Goal: Information Seeking & Learning: Find specific fact

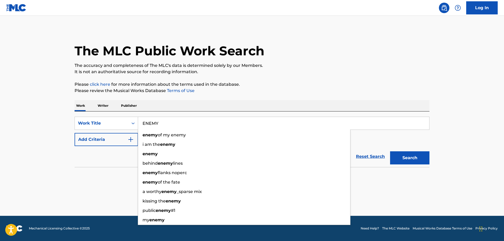
type input "ENEMY"
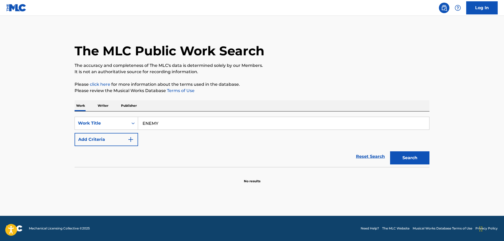
click at [128, 139] on img "Search Form" at bounding box center [131, 140] width 6 height 6
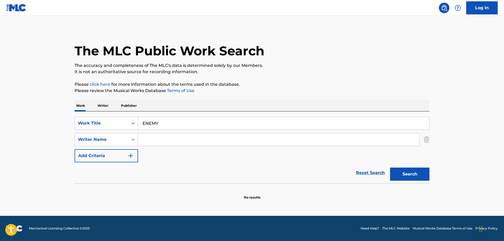
click at [160, 139] on input "Search Form" at bounding box center [279, 139] width 282 height 13
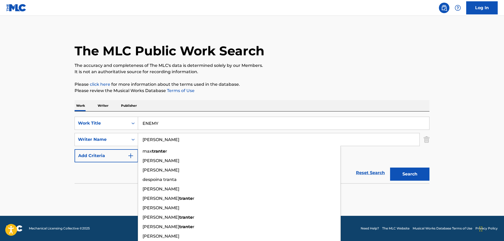
type input "[PERSON_NAME]"
click at [390, 168] on button "Search" at bounding box center [409, 174] width 39 height 13
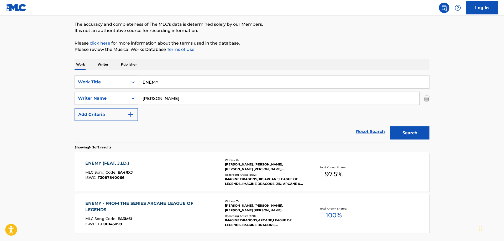
scroll to position [80, 0]
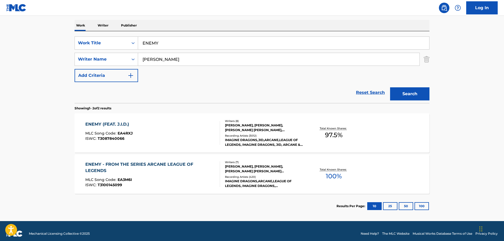
click at [115, 124] on div "ENEMY (FEAT. J.I.D.)" at bounding box center [109, 124] width 48 height 6
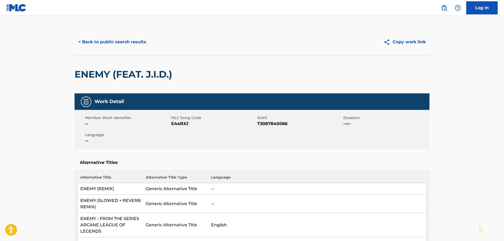
click at [273, 125] on span "T3087840066" at bounding box center [299, 124] width 85 height 6
copy span "T3087840066"
click at [180, 123] on span "EA4RXJ" at bounding box center [213, 124] width 85 height 6
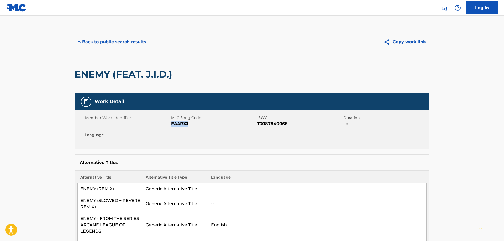
copy span "EA4RXJ"
click at [247, 143] on div "Member Work Identifier -- MLC Song Code EA4RXJ ISWC T3087840066 Duration --:-- …" at bounding box center [252, 129] width 355 height 39
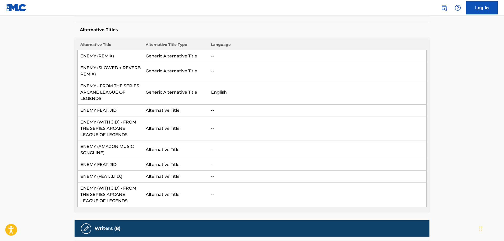
scroll to position [134, 0]
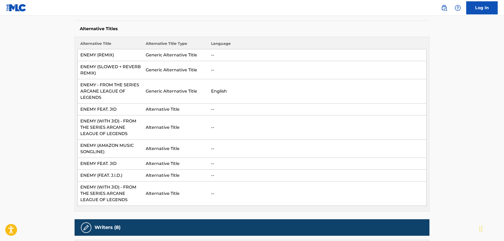
click at [116, 55] on td "ENEMY (REMIX)" at bounding box center [110, 55] width 65 height 12
drag, startPoint x: 117, startPoint y: 55, endPoint x: 78, endPoint y: 60, distance: 38.9
click at [78, 60] on td "ENEMY (REMIX)" at bounding box center [110, 55] width 65 height 12
copy td "ENEMY (REMIX)"
drag, startPoint x: 97, startPoint y: 73, endPoint x: 79, endPoint y: 67, distance: 18.8
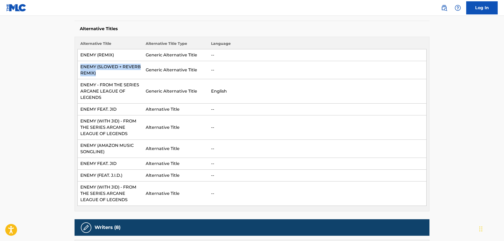
click at [79, 67] on td "ENEMY (SLOWED + REVERB REMIX)" at bounding box center [110, 70] width 65 height 18
copy td "ENEMY (SLOWED + REVERB REMIX)"
drag, startPoint x: 108, startPoint y: 99, endPoint x: 80, endPoint y: 85, distance: 31.5
click at [80, 85] on td "ENEMY - FROM THE SERIES ARCANE LEAGUE OF LEGENDS" at bounding box center [110, 91] width 65 height 24
copy td "ENEMY - FROM THE SERIES ARCANE LEAGUE OF LEGENDS"
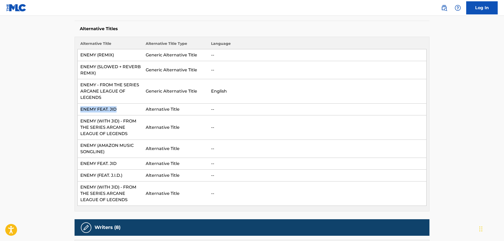
drag, startPoint x: 120, startPoint y: 109, endPoint x: 81, endPoint y: 112, distance: 38.7
click at [81, 112] on td "ENEMY FEAT. JID" at bounding box center [110, 110] width 65 height 12
copy td "ENEMY FEAT. JID"
drag, startPoint x: 131, startPoint y: 134, endPoint x: 80, endPoint y: 118, distance: 53.2
click at [80, 118] on td "ENEMY (WITH JID) - FROM THE SERIES ARCANE LEAGUE OF LEGENDS" at bounding box center [110, 128] width 65 height 24
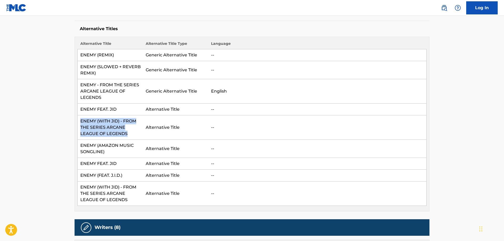
copy td "ENEMY (WITH JID) - FROM THE SERIES ARCANE LEAGUE OF LEGENDS"
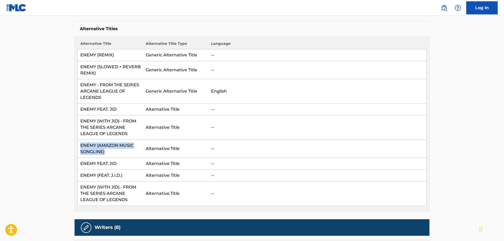
drag, startPoint x: 109, startPoint y: 154, endPoint x: 79, endPoint y: 145, distance: 31.2
click at [79, 145] on td "ENEMY (AMAZON MUSIC SONGLINE)" at bounding box center [110, 149] width 65 height 18
copy td "ENEMY (AMAZON MUSIC SONGLINE)"
click at [122, 164] on td "ENEMY FEAT. JID" at bounding box center [110, 164] width 65 height 12
drag, startPoint x: 122, startPoint y: 164, endPoint x: 84, endPoint y: 166, distance: 38.7
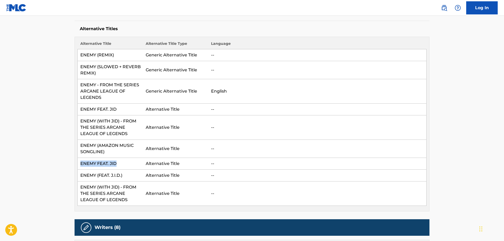
click at [84, 166] on td "ENEMY FEAT. JID" at bounding box center [110, 164] width 65 height 12
copy td "ENEMY FEAT. JID"
drag, startPoint x: 116, startPoint y: 177, endPoint x: 123, endPoint y: 177, distance: 6.6
click at [117, 177] on td "ENEMY (FEAT. J.I.D.)" at bounding box center [110, 176] width 65 height 12
drag, startPoint x: 125, startPoint y: 176, endPoint x: 75, endPoint y: 177, distance: 50.7
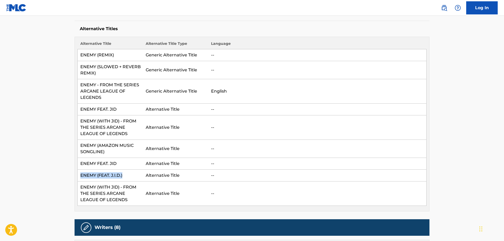
click at [75, 177] on div "Alternative Title Alternative Title Type Language ENEMY (REMIX) Generic Alterna…" at bounding box center [252, 124] width 355 height 175
copy td "ENEMY (FEAT. J.I.D.)"
drag, startPoint x: 131, startPoint y: 201, endPoint x: 80, endPoint y: 190, distance: 52.4
click at [80, 190] on td "ENEMY (WITH JID) - FROM THE SERIES ARCANE LEAGUE OF LEGENDS" at bounding box center [110, 194] width 65 height 24
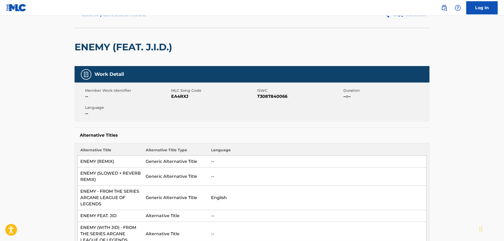
scroll to position [27, 0]
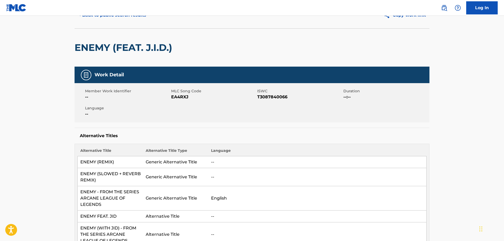
click at [301, 125] on div "Work Detail Member Work Identifier -- MLC Song Code EA4RXJ ISWC T3087840066 Dur…" at bounding box center [252, 193] width 355 height 252
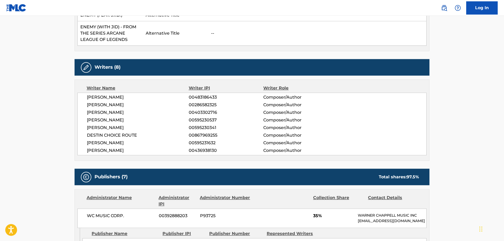
scroll to position [295, 0]
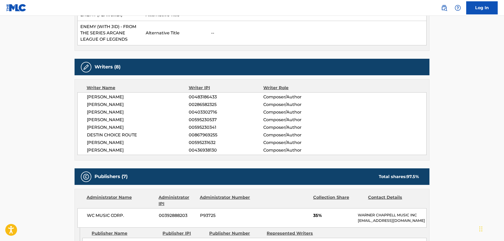
click at [133, 142] on span "[PERSON_NAME]" at bounding box center [138, 143] width 102 height 6
drag, startPoint x: 140, startPoint y: 113, endPoint x: 85, endPoint y: 115, distance: 54.4
click at [85, 115] on div "[PERSON_NAME] 00483186433 Composer/Author [PERSON_NAME] 00286582325 Composer/Au…" at bounding box center [251, 123] width 349 height 63
drag, startPoint x: 142, startPoint y: 97, endPoint x: 86, endPoint y: 100, distance: 55.7
click at [86, 100] on div "[PERSON_NAME] 00483186433 Composer/Author [PERSON_NAME] 00286582325 Composer/Au…" at bounding box center [251, 123] width 349 height 63
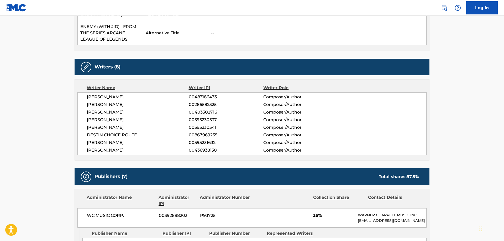
drag, startPoint x: 158, startPoint y: 105, endPoint x: 87, endPoint y: 107, distance: 70.4
click at [87, 107] on span "[PERSON_NAME]" at bounding box center [138, 105] width 102 height 6
drag, startPoint x: 144, startPoint y: 119, endPoint x: 88, endPoint y: 123, distance: 55.5
click at [88, 123] on span "[PERSON_NAME]" at bounding box center [138, 120] width 102 height 6
drag, startPoint x: 151, startPoint y: 127, endPoint x: 81, endPoint y: 128, distance: 69.6
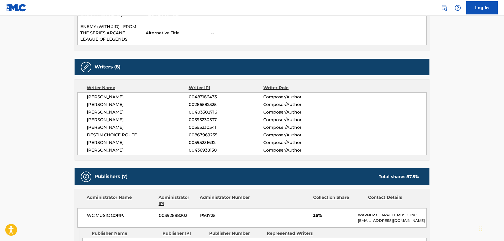
click at [81, 128] on div "[PERSON_NAME] 00483186433 Composer/Author [PERSON_NAME] 00286582325 Composer/Au…" at bounding box center [251, 123] width 349 height 63
drag, startPoint x: 144, startPoint y: 135, endPoint x: 88, endPoint y: 136, distance: 55.9
click at [88, 136] on span "DESTIN CHOICE ROUTE" at bounding box center [138, 135] width 102 height 6
drag, startPoint x: 149, startPoint y: 143, endPoint x: 81, endPoint y: 145, distance: 68.1
click at [81, 145] on div "[PERSON_NAME] 00483186433 Composer/Author [PERSON_NAME] 00286582325 Composer/Au…" at bounding box center [251, 123] width 349 height 63
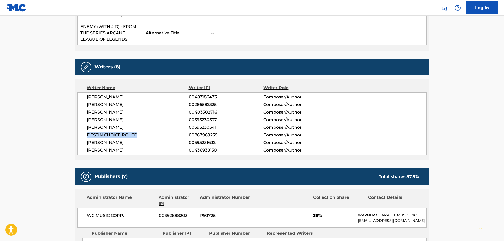
drag, startPoint x: 132, startPoint y: 151, endPoint x: 86, endPoint y: 153, distance: 46.2
click at [86, 153] on div "[PERSON_NAME] 00483186433 Composer/Author [PERSON_NAME] 00286582325 Composer/Au…" at bounding box center [251, 123] width 349 height 63
click at [207, 97] on span "00483186433" at bounding box center [226, 97] width 75 height 6
click at [197, 111] on span "00403302716" at bounding box center [226, 112] width 75 height 6
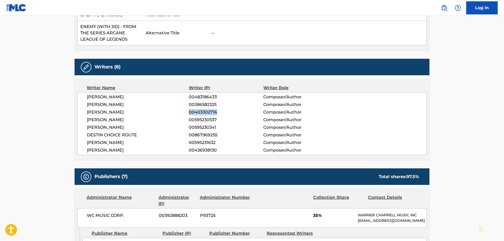
click at [197, 111] on span "00403302716" at bounding box center [226, 112] width 75 height 6
click at [205, 97] on span "00483186433" at bounding box center [226, 97] width 75 height 6
click at [208, 105] on span "00286582325" at bounding box center [226, 105] width 75 height 6
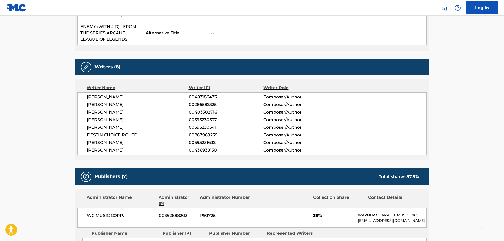
click at [202, 121] on span "00595230537" at bounding box center [226, 120] width 75 height 6
click at [204, 127] on span "00595230341" at bounding box center [226, 127] width 75 height 6
click at [204, 134] on span "00867969255" at bounding box center [226, 135] width 75 height 6
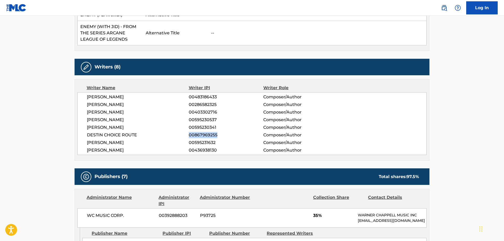
click at [204, 134] on span "00867969255" at bounding box center [226, 135] width 75 height 6
click at [199, 143] on span "00595231632" at bounding box center [226, 143] width 75 height 6
click at [202, 150] on span "00436938130" at bounding box center [226, 150] width 75 height 6
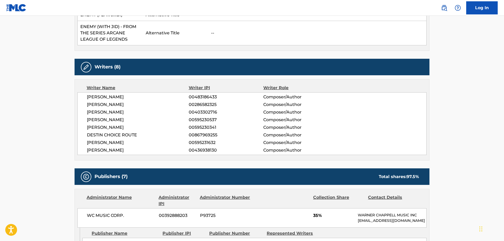
click at [257, 222] on div "WC MUSIC CORP. 00392888203 P93725 35% [PERSON_NAME] MUSIC INC [EMAIL_ADDRESS][D…" at bounding box center [251, 218] width 349 height 19
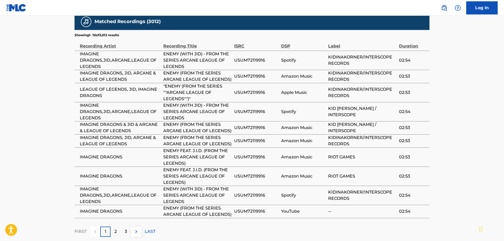
scroll to position [1045, 0]
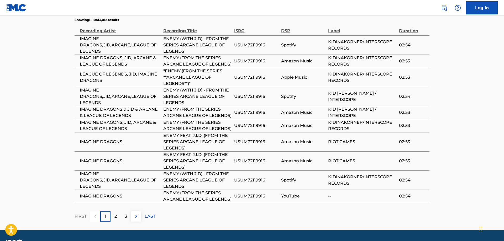
click at [252, 48] on span "USUM72119916" at bounding box center [256, 45] width 44 height 6
click at [249, 119] on td "USUM72119916" at bounding box center [257, 112] width 47 height 13
click at [115, 216] on p "2" at bounding box center [115, 216] width 2 height 6
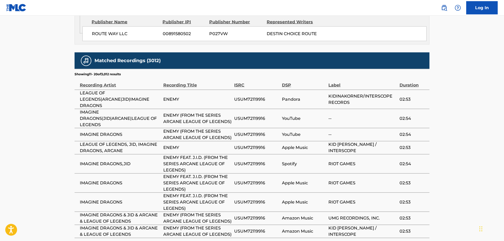
scroll to position [1020, 0]
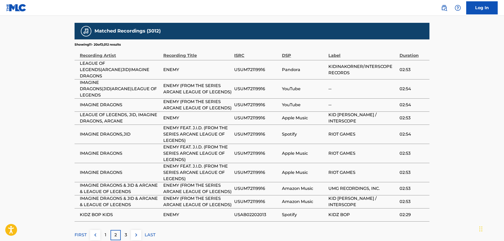
click at [256, 212] on span "USAB02202013" at bounding box center [256, 215] width 45 height 6
click at [126, 232] on p "3" at bounding box center [126, 235] width 2 height 6
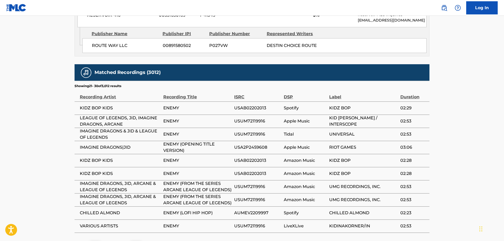
scroll to position [993, 0]
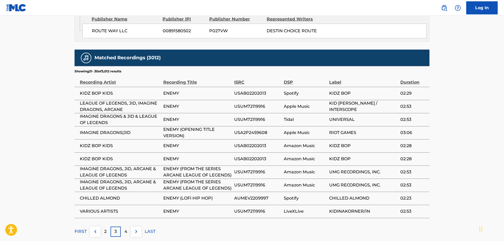
click at [251, 135] on span "USA2P2459608" at bounding box center [257, 133] width 47 height 6
click at [252, 200] on span "AUMEV2209997" at bounding box center [257, 198] width 47 height 6
click at [123, 233] on div "4" at bounding box center [126, 232] width 10 height 10
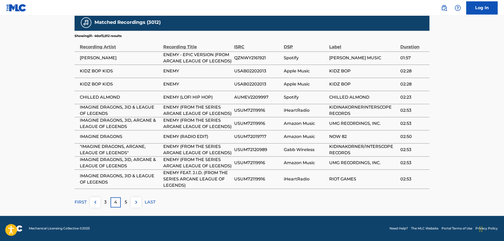
scroll to position [1030, 0]
click at [255, 57] on span "QZNWY2161921" at bounding box center [257, 58] width 47 height 6
click at [249, 138] on span "USUM72019717" at bounding box center [257, 137] width 47 height 6
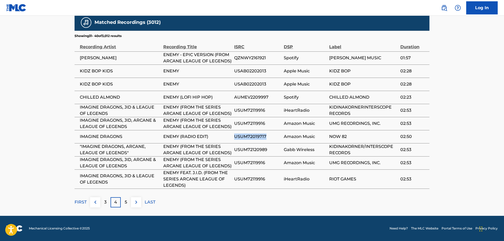
click at [249, 138] on span "USUM72019717" at bounding box center [257, 137] width 47 height 6
click at [252, 149] on span "USUM72120989" at bounding box center [257, 150] width 47 height 6
click at [251, 176] on span "USUM72119916" at bounding box center [257, 179] width 47 height 6
click at [124, 202] on div "5" at bounding box center [126, 202] width 10 height 10
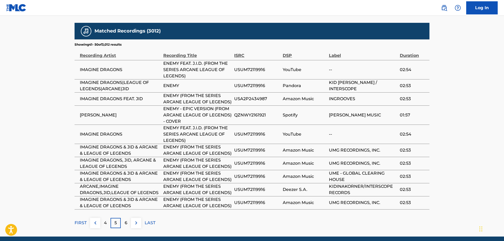
scroll to position [1042, 0]
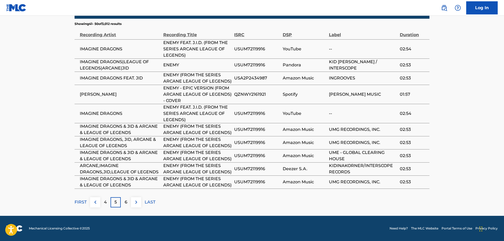
click at [252, 78] on span "USA2P2434987" at bounding box center [257, 78] width 46 height 6
click at [125, 202] on p "6" at bounding box center [126, 202] width 3 height 6
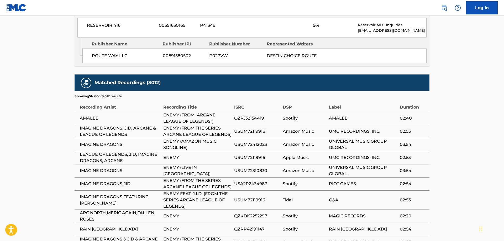
scroll to position [1020, 0]
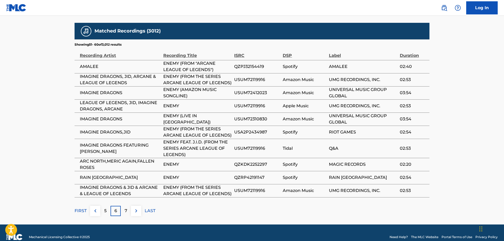
click at [248, 67] on span "QZPJ32154419" at bounding box center [257, 67] width 46 height 6
click at [254, 93] on span "USUM72412023" at bounding box center [257, 93] width 46 height 6
click at [251, 120] on span "USUM72310830" at bounding box center [257, 119] width 46 height 6
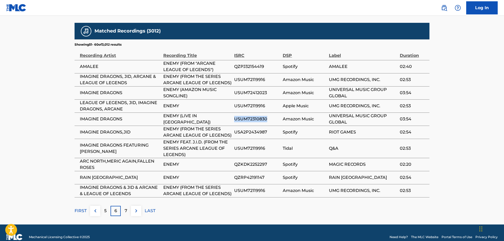
click at [251, 120] on span "USUM72310830" at bounding box center [257, 119] width 46 height 6
click at [247, 166] on span "QZKDK2252297" at bounding box center [257, 165] width 46 height 6
click at [253, 180] on span "QZRP42191147" at bounding box center [257, 178] width 46 height 6
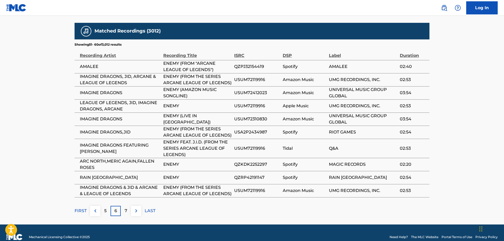
click at [127, 213] on p "7" at bounding box center [126, 211] width 3 height 6
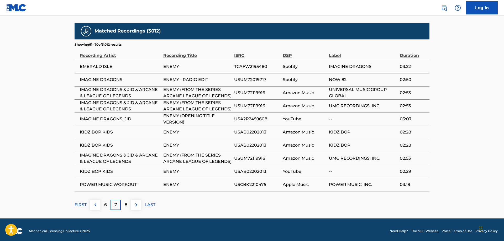
click at [248, 69] on span "TCAFW2195480" at bounding box center [257, 67] width 46 height 6
click at [257, 186] on span "USCBK2210475" at bounding box center [257, 185] width 46 height 6
click at [124, 205] on div "8" at bounding box center [126, 205] width 10 height 10
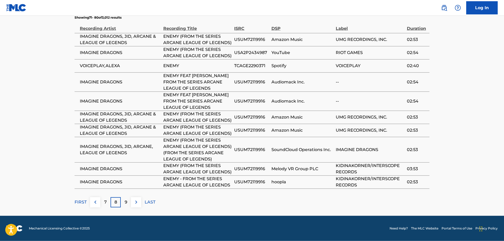
scroll to position [1048, 0]
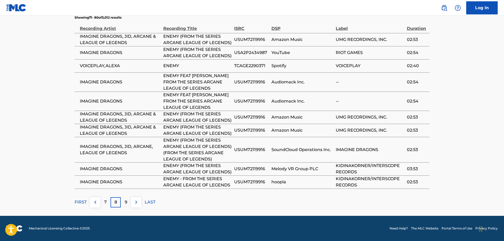
click at [243, 67] on span "TCAGE2290371" at bounding box center [251, 66] width 34 height 6
click at [245, 66] on span "TCAGE2290371" at bounding box center [251, 66] width 34 height 6
click at [247, 81] on span "USUM72119916" at bounding box center [251, 82] width 34 height 6
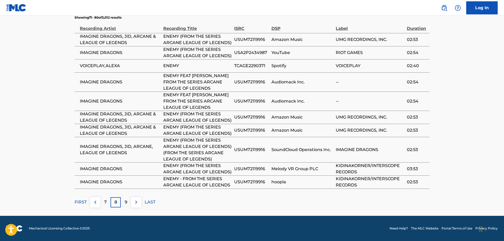
click at [124, 204] on div "9" at bounding box center [126, 202] width 10 height 10
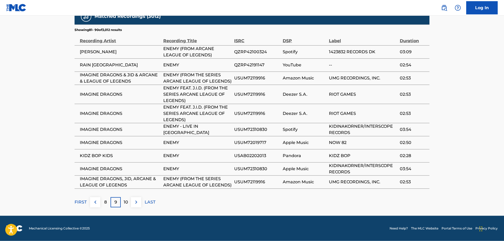
scroll to position [1036, 0]
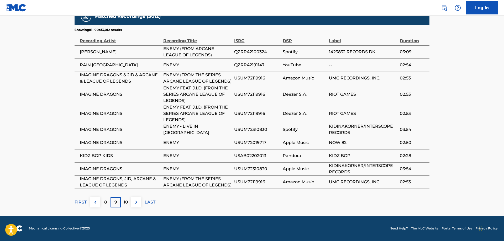
click at [244, 52] on span "QZRP42100324" at bounding box center [257, 52] width 46 height 6
click at [245, 51] on span "QZRP42100324" at bounding box center [257, 52] width 46 height 6
click at [252, 65] on span "QZRP42191147" at bounding box center [257, 65] width 46 height 6
click at [249, 78] on span "USUM72119916" at bounding box center [257, 78] width 46 height 6
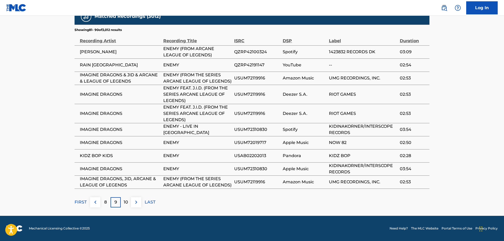
click at [124, 204] on div "10" at bounding box center [126, 202] width 10 height 10
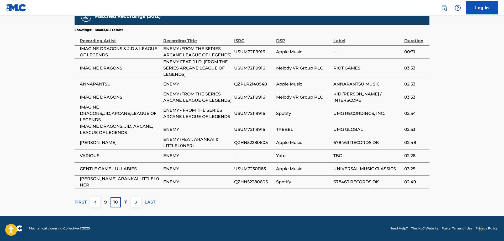
click at [125, 203] on p "11" at bounding box center [125, 202] width 3 height 6
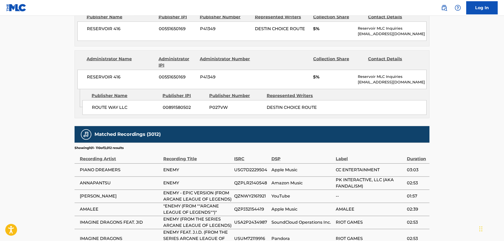
scroll to position [1020, 0]
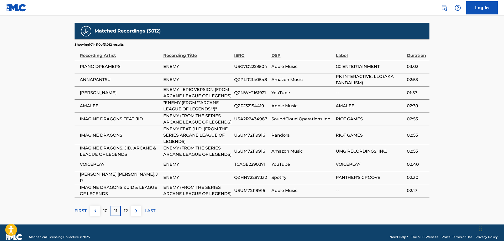
click at [149, 213] on p "LAST" at bounding box center [150, 211] width 11 height 6
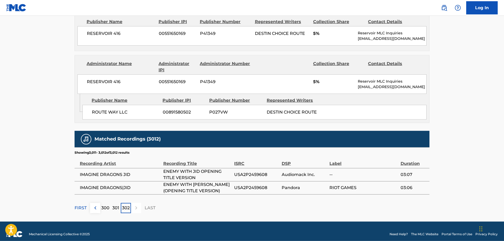
scroll to position [919, 0]
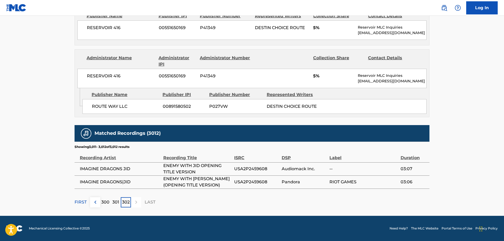
click at [116, 201] on p "301" at bounding box center [115, 202] width 7 height 6
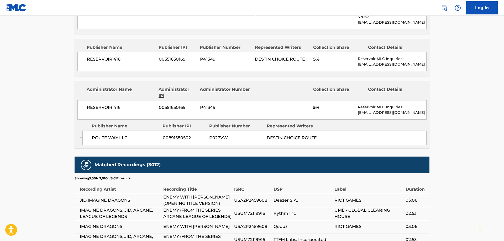
scroll to position [1020, 0]
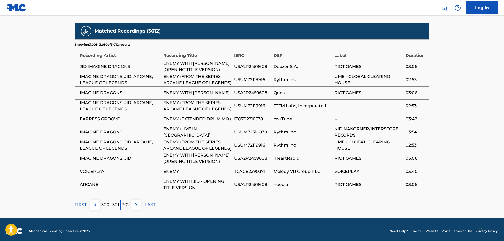
click at [85, 205] on p "FIRST" at bounding box center [81, 205] width 12 height 6
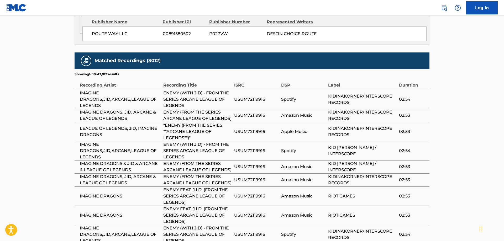
scroll to position [993, 0]
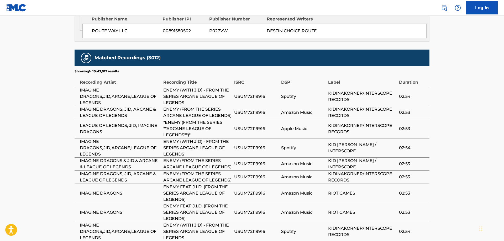
click at [251, 97] on span "USUM72119916" at bounding box center [256, 96] width 44 height 6
click at [252, 149] on span "USUM72119916" at bounding box center [256, 148] width 44 height 6
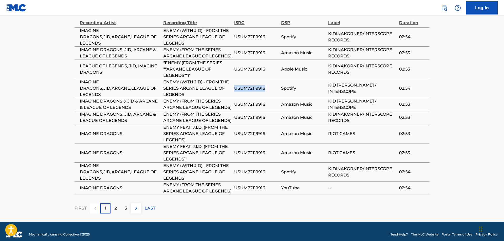
scroll to position [1060, 0]
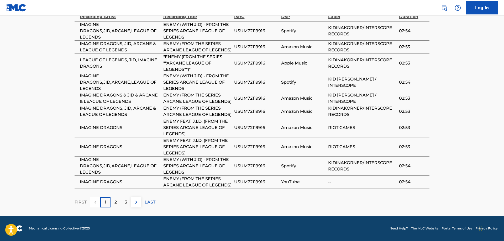
click at [256, 182] on span "USUM72119916" at bounding box center [256, 182] width 44 height 6
click at [116, 204] on p "2" at bounding box center [115, 202] width 2 height 6
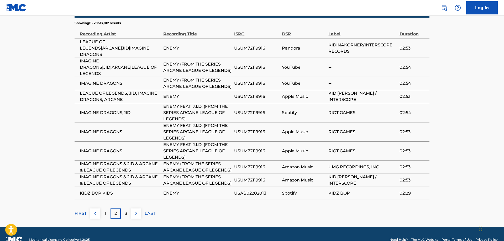
scroll to position [1042, 0]
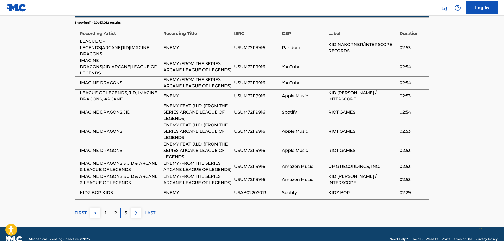
click at [126, 210] on p "3" at bounding box center [126, 213] width 2 height 6
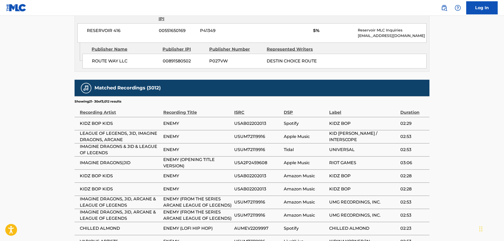
scroll to position [993, 0]
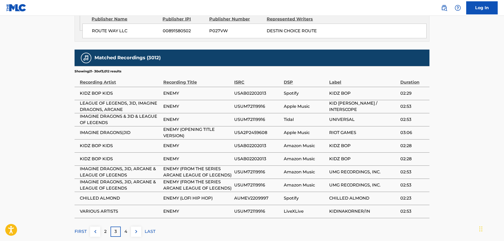
click at [126, 233] on p "4" at bounding box center [125, 232] width 3 height 6
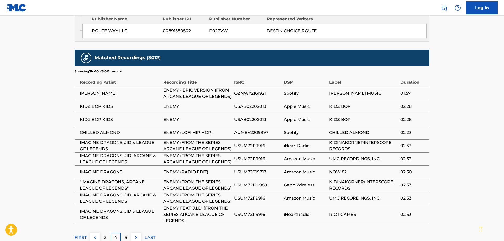
click at [253, 186] on span "USUM72120989" at bounding box center [257, 185] width 47 height 6
click at [248, 175] on span "USUM72019717" at bounding box center [257, 172] width 47 height 6
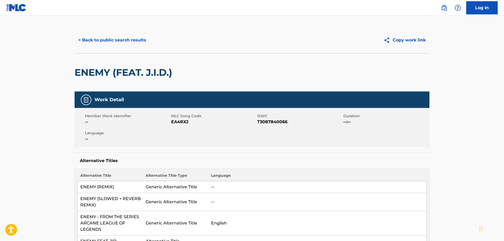
scroll to position [0, 0]
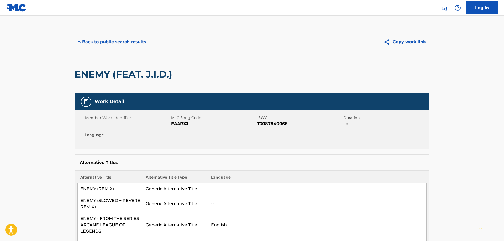
click at [117, 42] on button "< Back to public search results" at bounding box center [112, 41] width 75 height 13
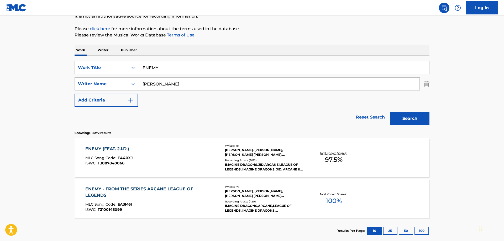
drag, startPoint x: 168, startPoint y: 68, endPoint x: 116, endPoint y: 60, distance: 53.1
click at [138, 61] on input "ENEMY" at bounding box center [283, 67] width 291 height 13
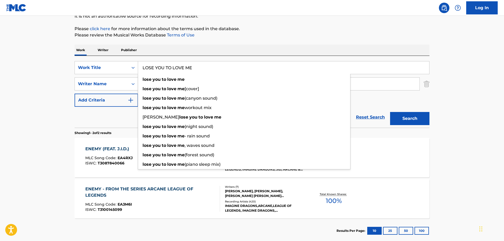
type input "LOSE YOU TO LOVE ME"
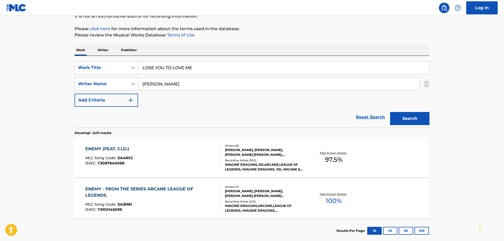
click at [143, 190] on div "ENEMY - FROM THE SERIES ARCANE LEAGUE OF LEGENDS" at bounding box center [150, 192] width 131 height 13
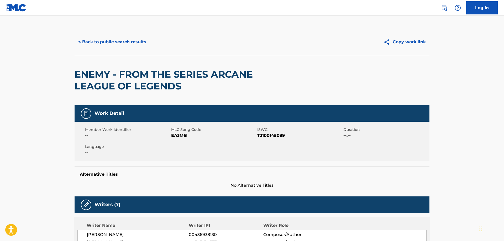
click at [181, 136] on span "EA3M6I" at bounding box center [213, 136] width 85 height 6
click at [278, 137] on span "T3100145099" at bounding box center [299, 136] width 85 height 6
click at [114, 42] on button "< Back to public search results" at bounding box center [112, 41] width 75 height 13
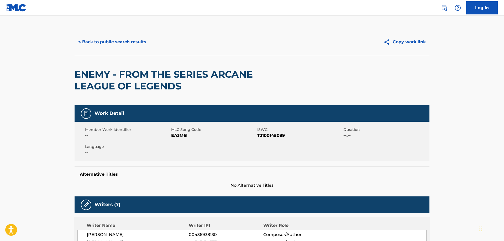
scroll to position [56, 0]
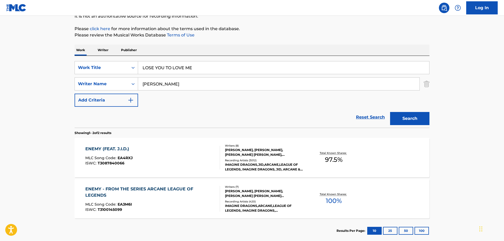
click at [416, 121] on button "Search" at bounding box center [409, 118] width 39 height 13
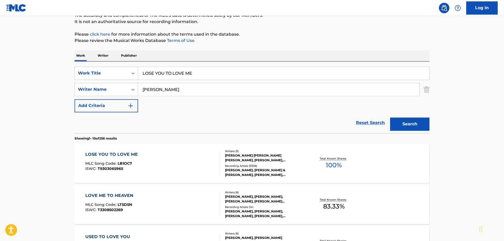
scroll to position [57, 0]
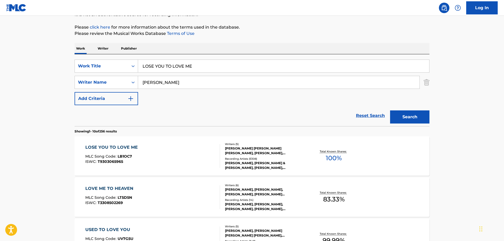
click at [112, 147] on div "LOSE YOU TO LOVE ME" at bounding box center [112, 147] width 55 height 6
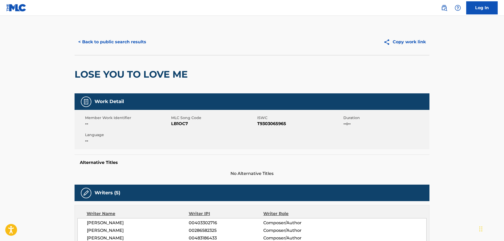
click at [183, 124] on span "LB1OC7" at bounding box center [213, 124] width 85 height 6
click at [273, 123] on span "T9303065965" at bounding box center [299, 124] width 85 height 6
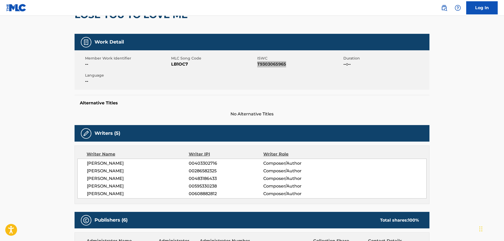
scroll to position [80, 0]
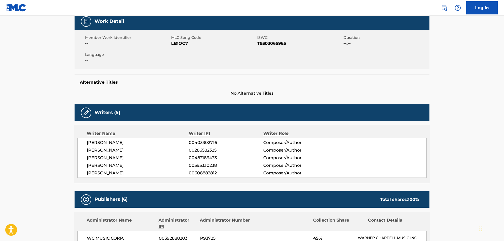
click at [207, 143] on span "00403302716" at bounding box center [226, 143] width 75 height 6
click at [201, 151] on span "00286582325" at bounding box center [226, 150] width 75 height 6
click at [205, 157] on span "00483186433" at bounding box center [226, 158] width 75 height 6
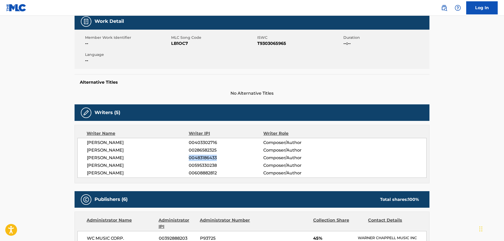
click at [205, 157] on span "00483186433" at bounding box center [226, 158] width 75 height 6
click at [206, 166] on span "00595330238" at bounding box center [226, 166] width 75 height 6
click at [206, 172] on span "00608882812" at bounding box center [226, 173] width 75 height 6
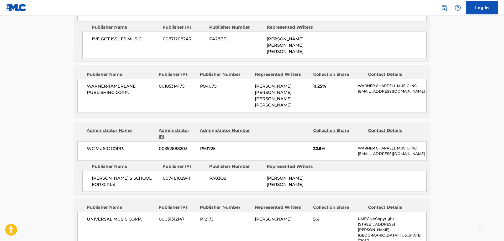
scroll to position [402, 0]
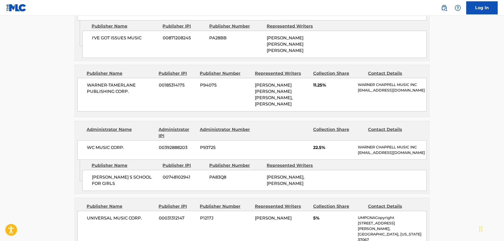
click at [177, 181] on span "00748102941" at bounding box center [184, 177] width 43 height 6
click at [176, 151] on span "00392888203" at bounding box center [177, 148] width 37 height 6
click at [169, 97] on div "WARNER-[PERSON_NAME] PUBLISHING CORP. 00185314175 P94075 [PERSON_NAME] [PERSON_…" at bounding box center [251, 95] width 349 height 34
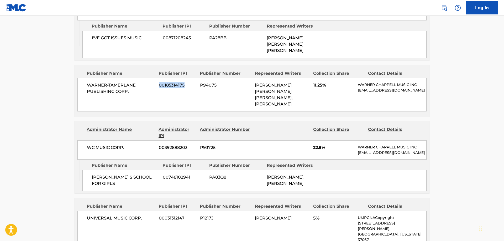
click at [169, 97] on div "WARNER-[PERSON_NAME] PUBLISHING CORP. 00185314175 P94075 [PERSON_NAME] [PERSON_…" at bounding box center [251, 95] width 349 height 34
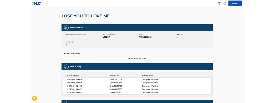
scroll to position [0, 0]
